Goal: Information Seeking & Learning: Learn about a topic

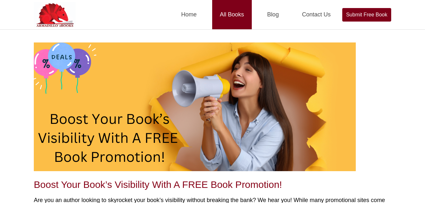
click at [227, 20] on link "All Books" at bounding box center [232, 14] width 40 height 29
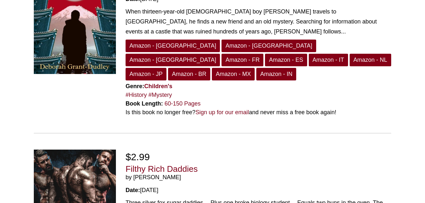
scroll to position [1262, 0]
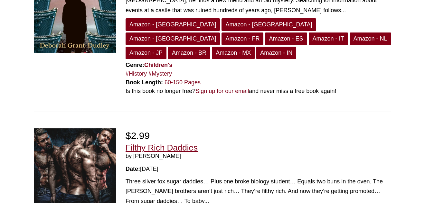
click at [157, 143] on link "Filthy Rich Daddies" at bounding box center [162, 148] width 72 height 10
